Goal: Download file/media

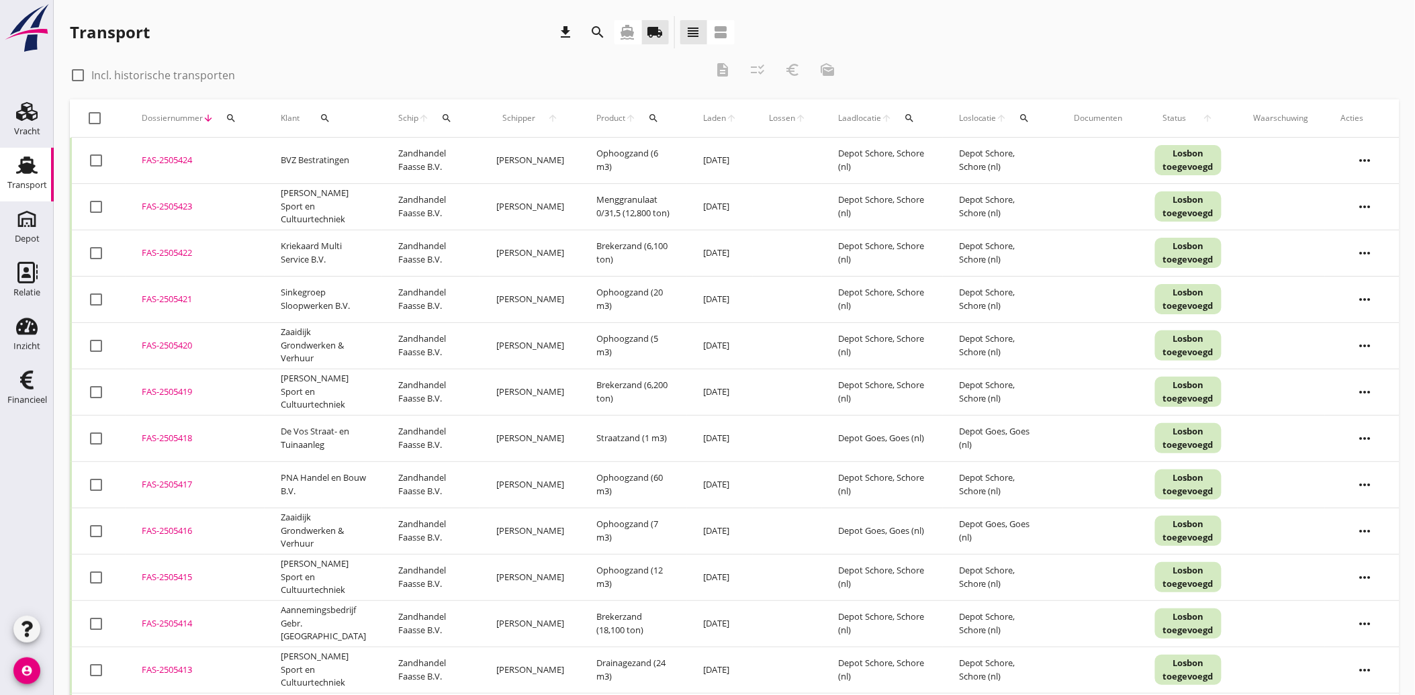
click at [594, 32] on icon "search" at bounding box center [598, 32] width 16 height 16
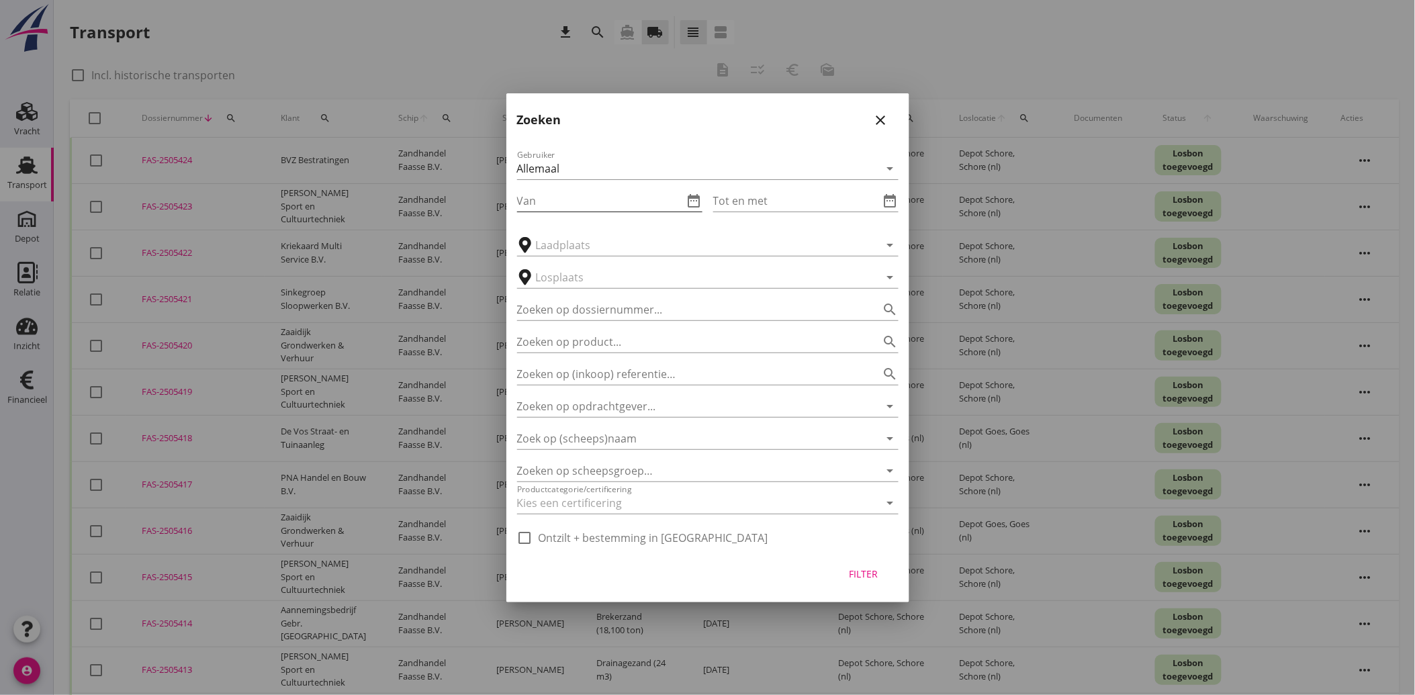
click at [587, 200] on input "Van" at bounding box center [600, 200] width 167 height 21
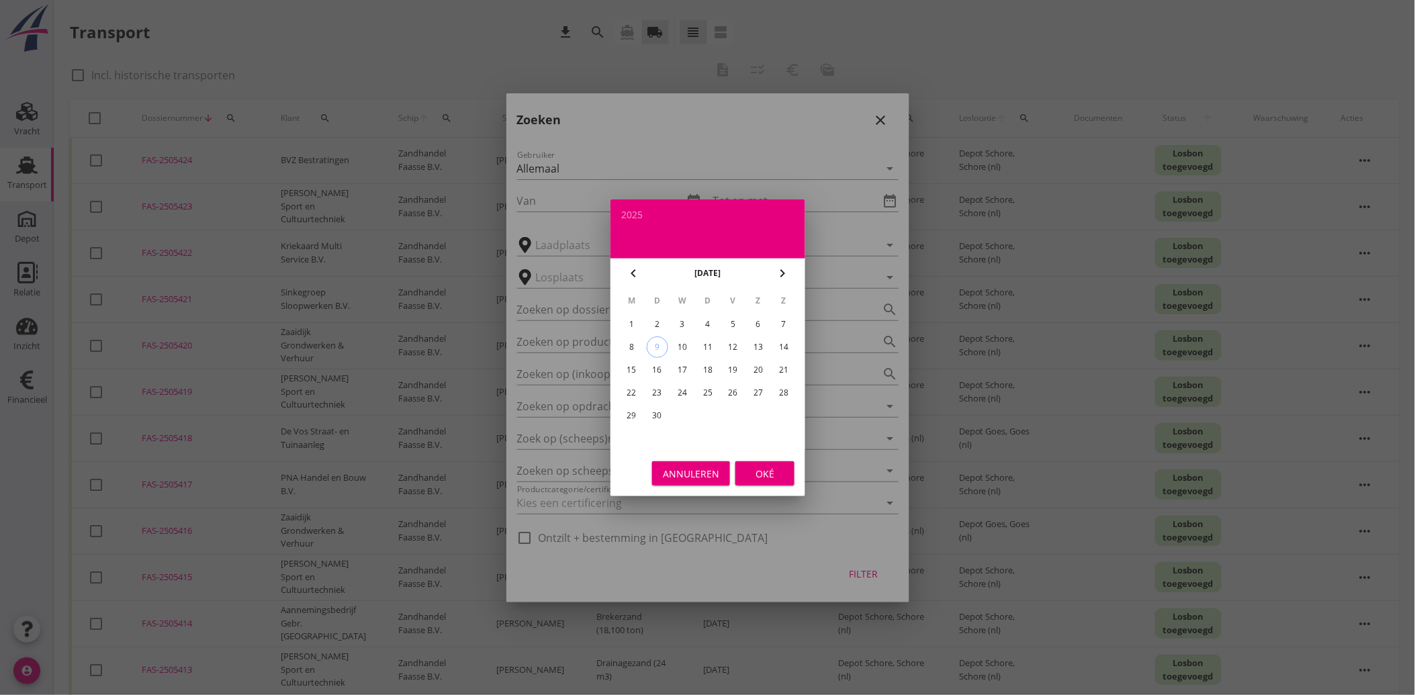
click at [631, 324] on div "1" at bounding box center [631, 324] width 21 height 21
type input "[DATE]"
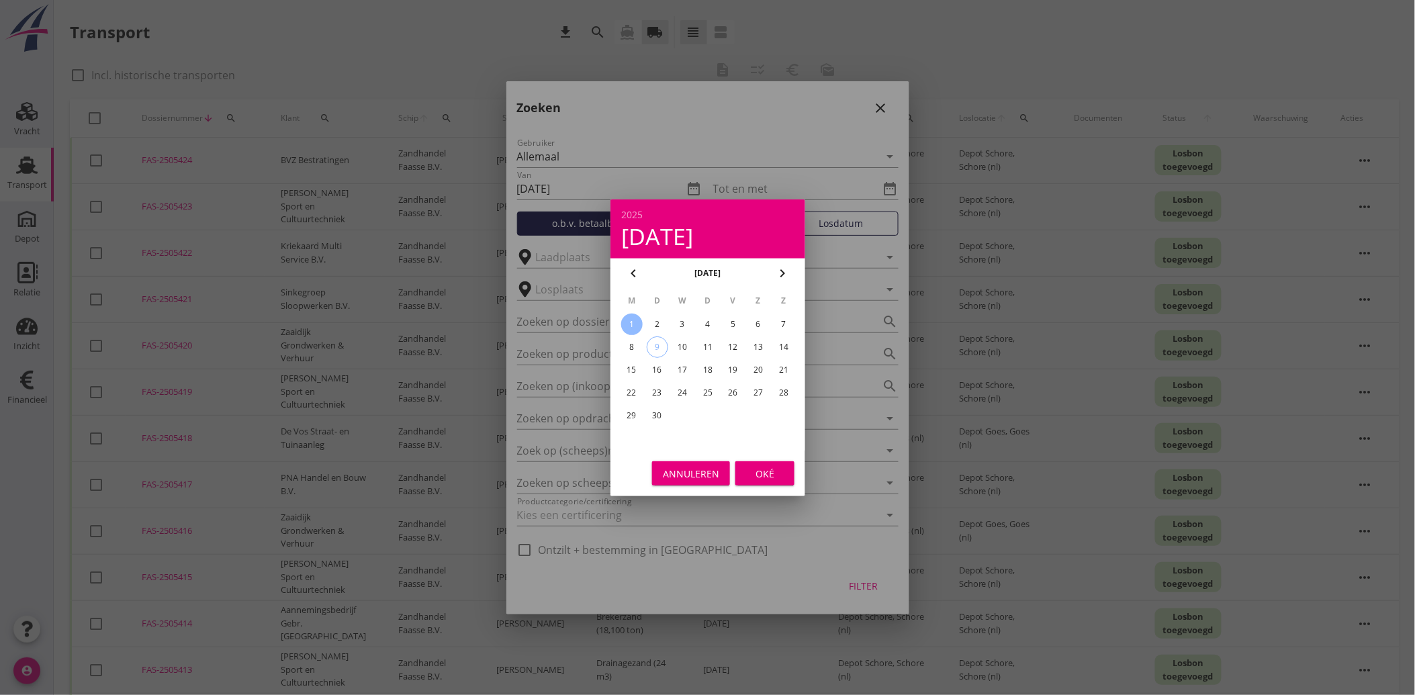
click at [750, 475] on div "Oké" at bounding box center [765, 473] width 38 height 14
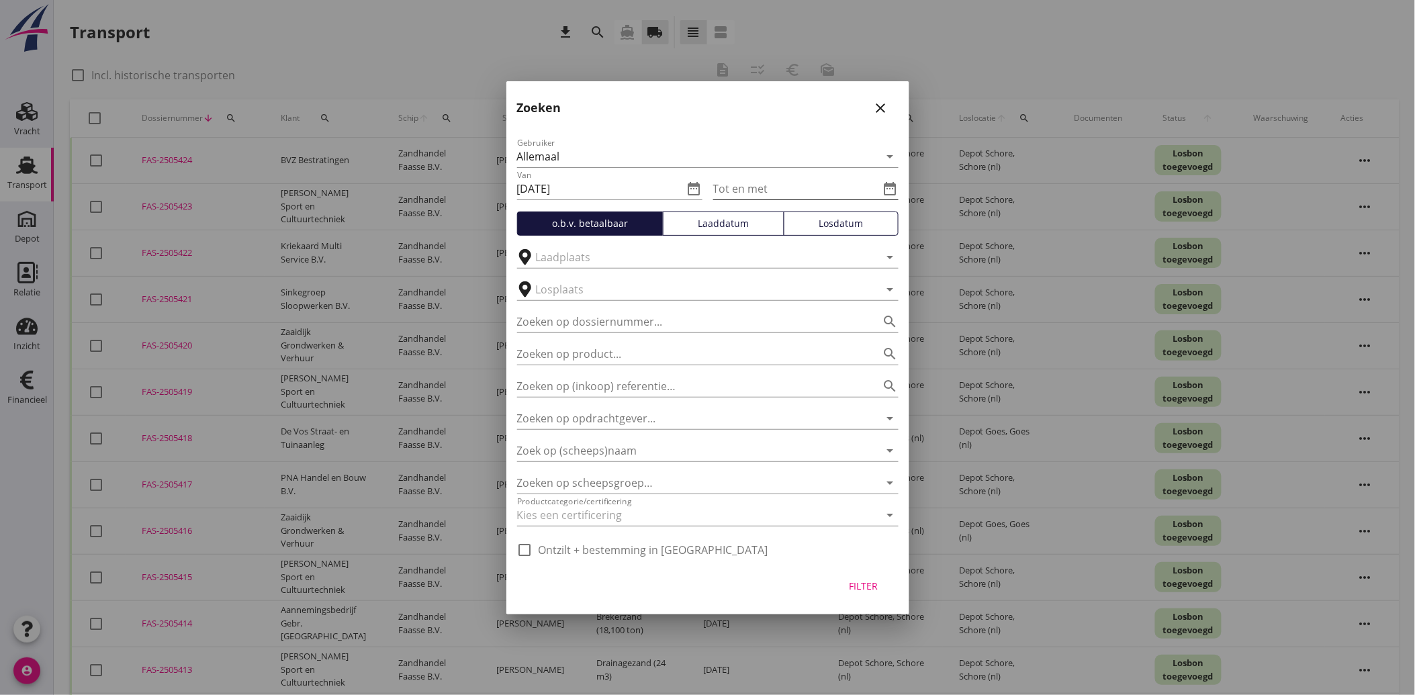
click at [889, 186] on icon "date_range" at bounding box center [891, 189] width 16 height 16
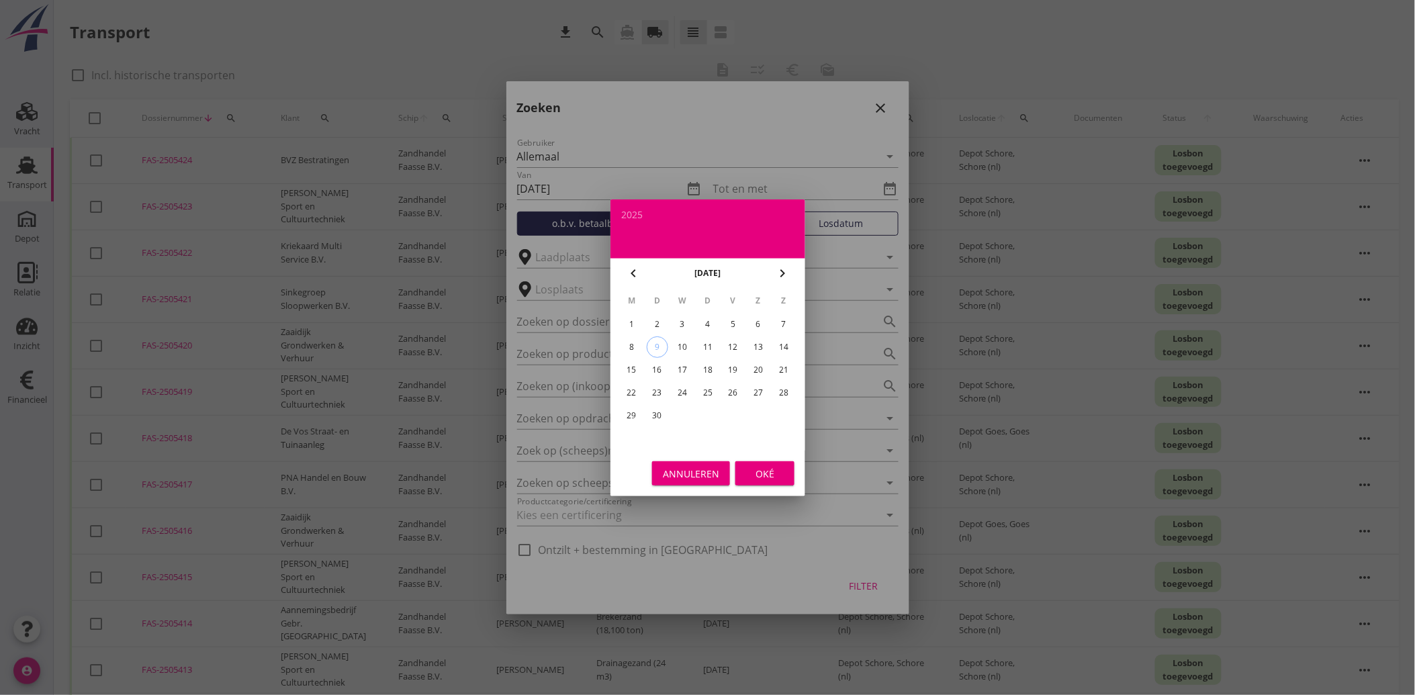
click at [740, 323] on div "5" at bounding box center [732, 324] width 21 height 21
type input "[DATE]"
click at [764, 464] on button "Oké" at bounding box center [765, 473] width 59 height 24
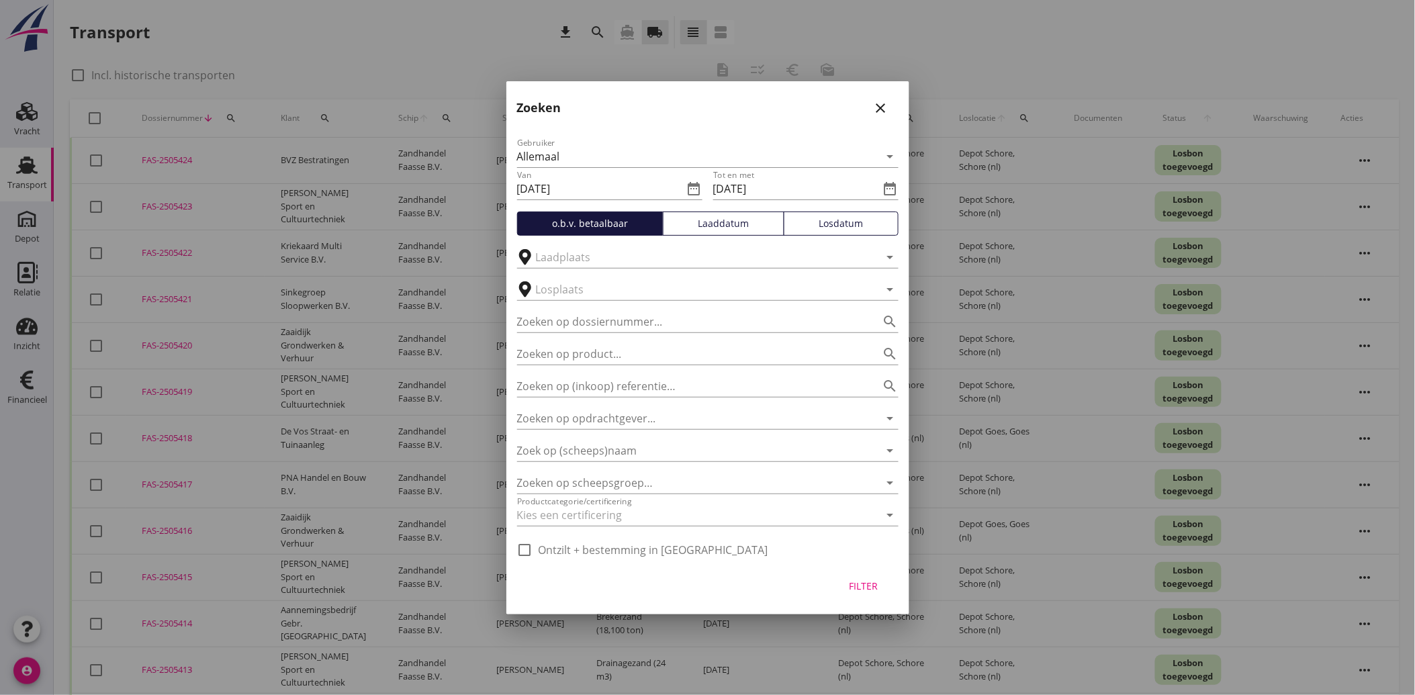
click at [852, 586] on div "Filter" at bounding box center [864, 586] width 38 height 14
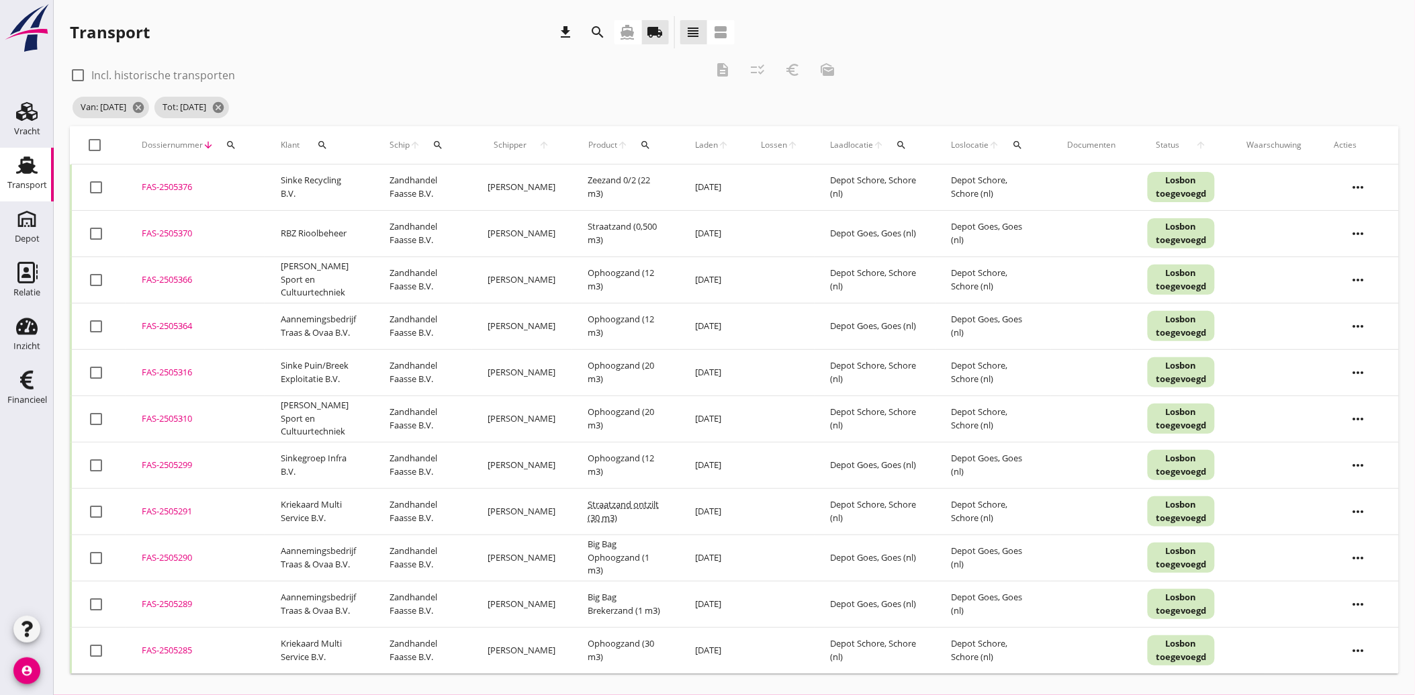
click at [99, 511] on div at bounding box center [96, 511] width 23 height 23
checkbox input "true"
click at [97, 646] on div at bounding box center [96, 650] width 23 height 23
checkbox input "true"
click at [714, 65] on div "description" at bounding box center [723, 70] width 24 height 16
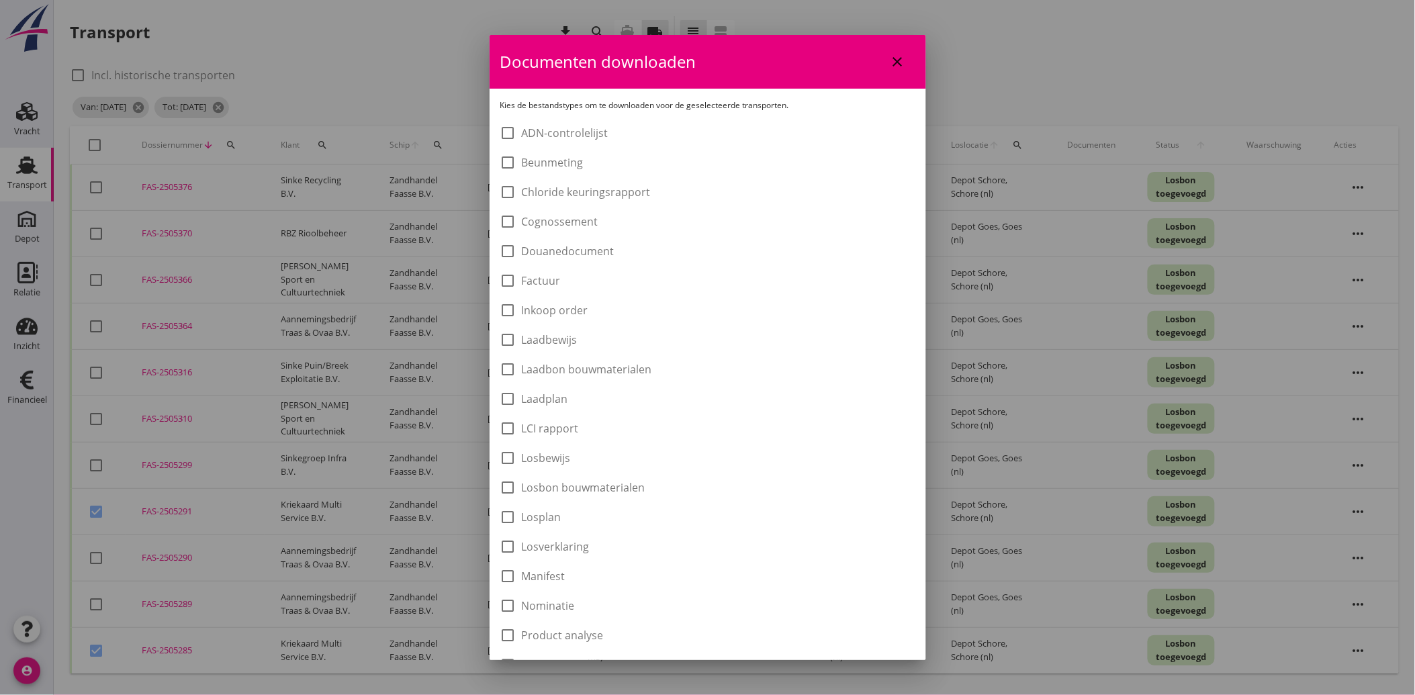
click at [561, 365] on label "Laadbon bouwmaterialen" at bounding box center [587, 369] width 130 height 13
checkbox input "true"
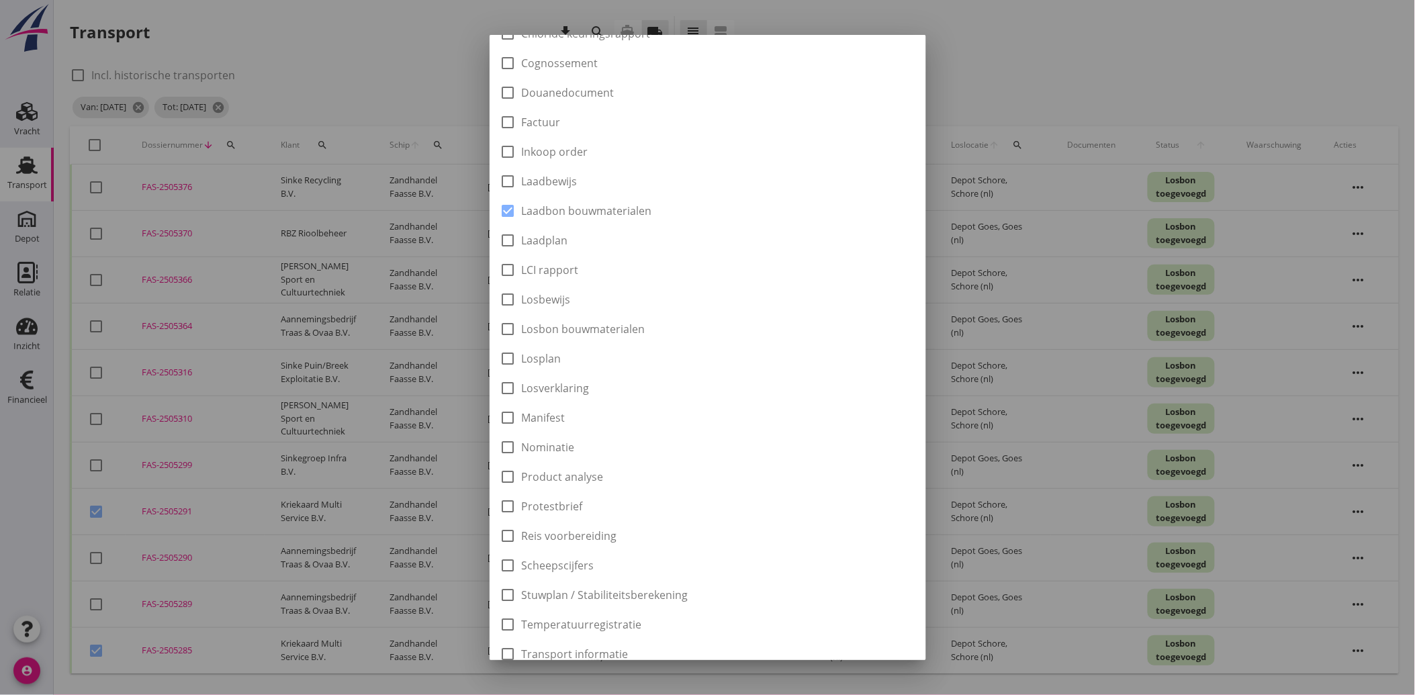
scroll to position [298, 0]
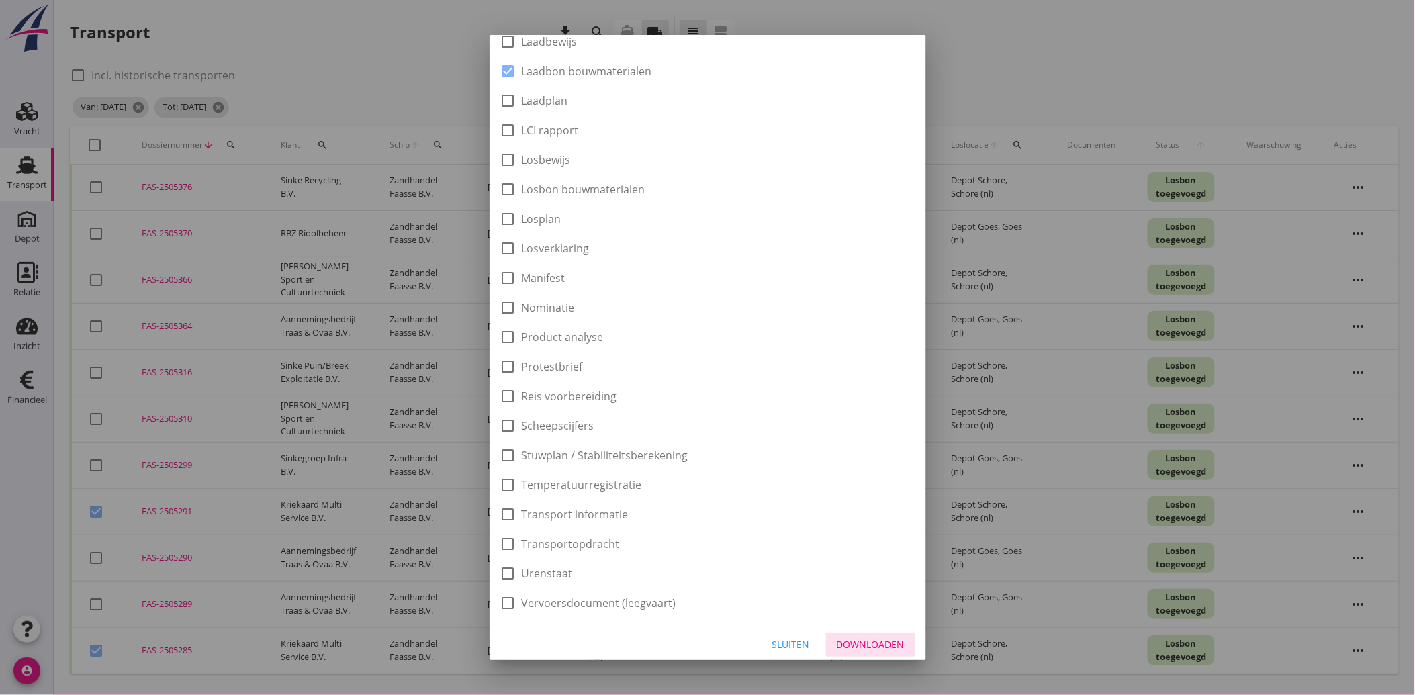
click at [860, 639] on div "Downloaden" at bounding box center [871, 644] width 68 height 14
checkbox input "false"
